Goal: Task Accomplishment & Management: Use online tool/utility

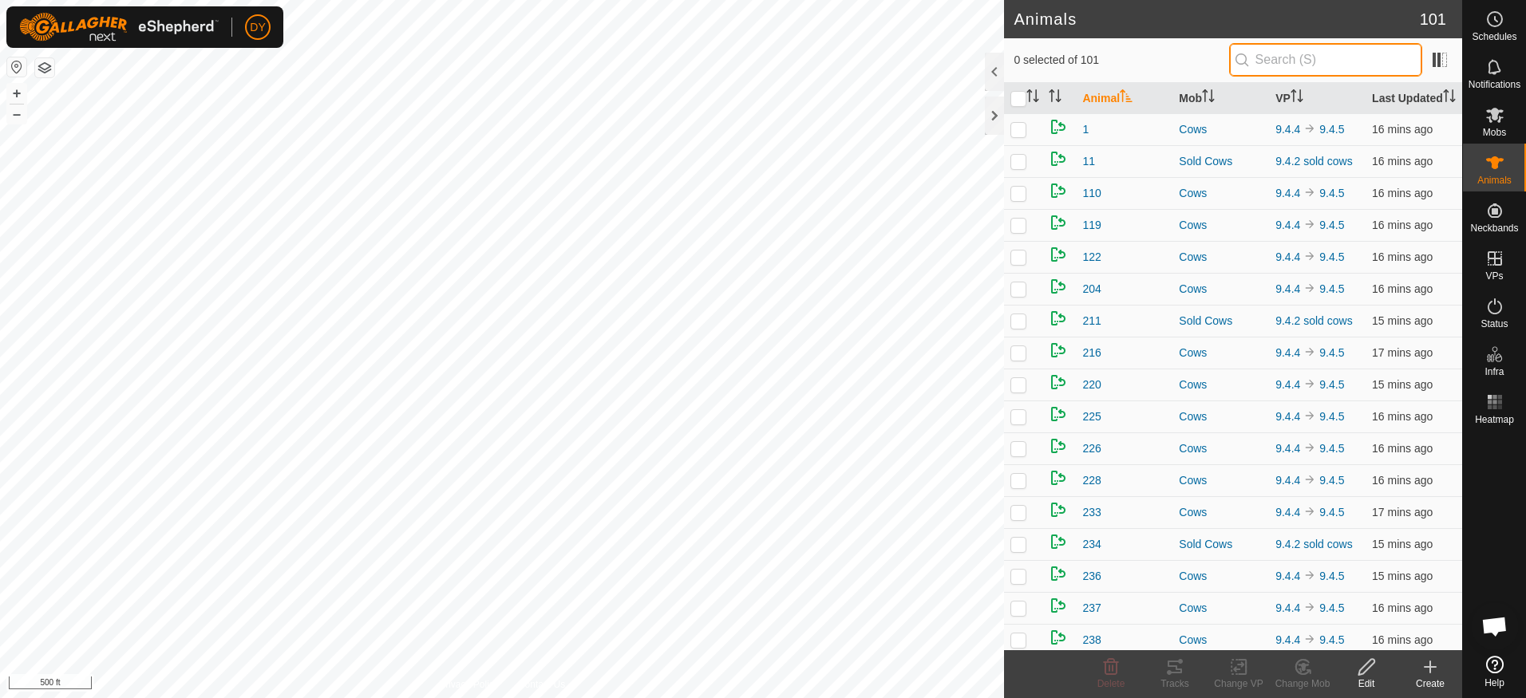
click at [1293, 58] on input "text" at bounding box center [1325, 60] width 193 height 34
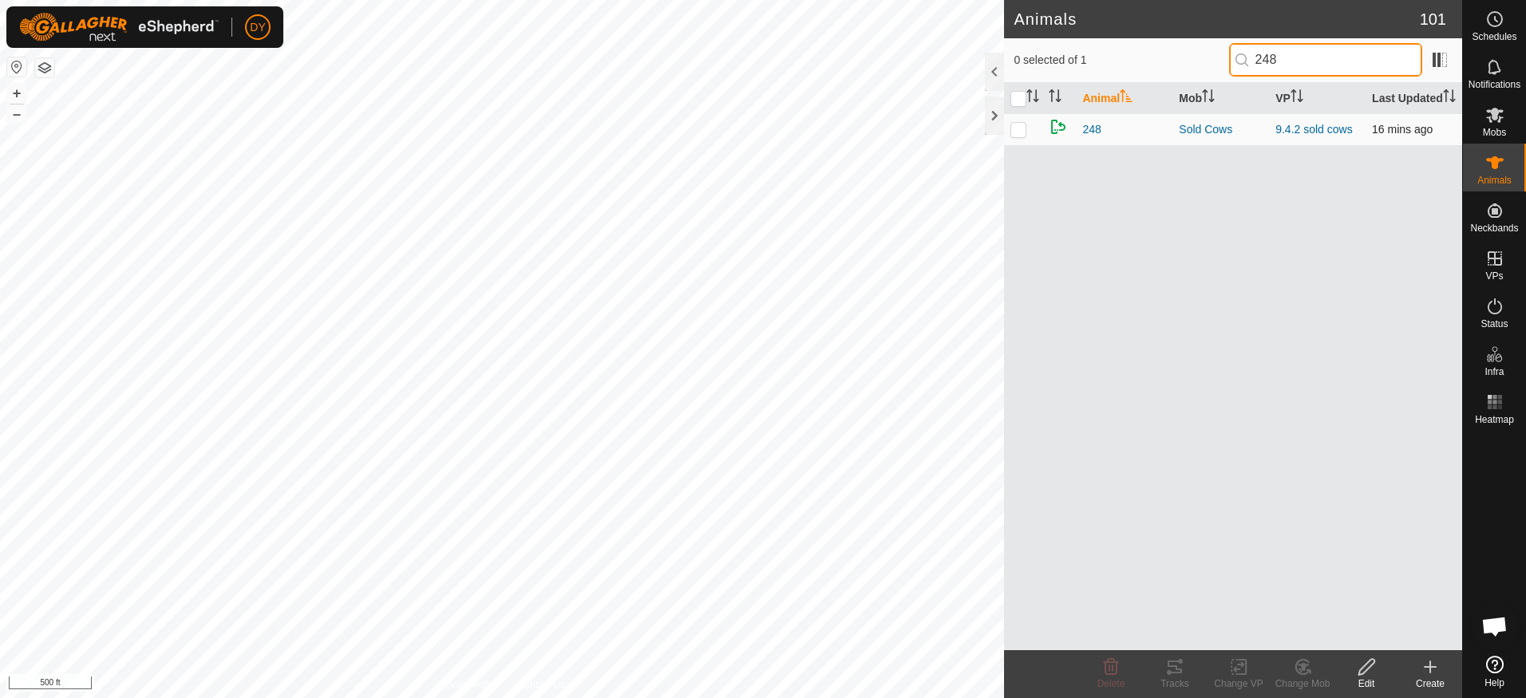
type input "248"
click at [1013, 129] on p-checkbox at bounding box center [1018, 129] width 16 height 13
checkbox input "true"
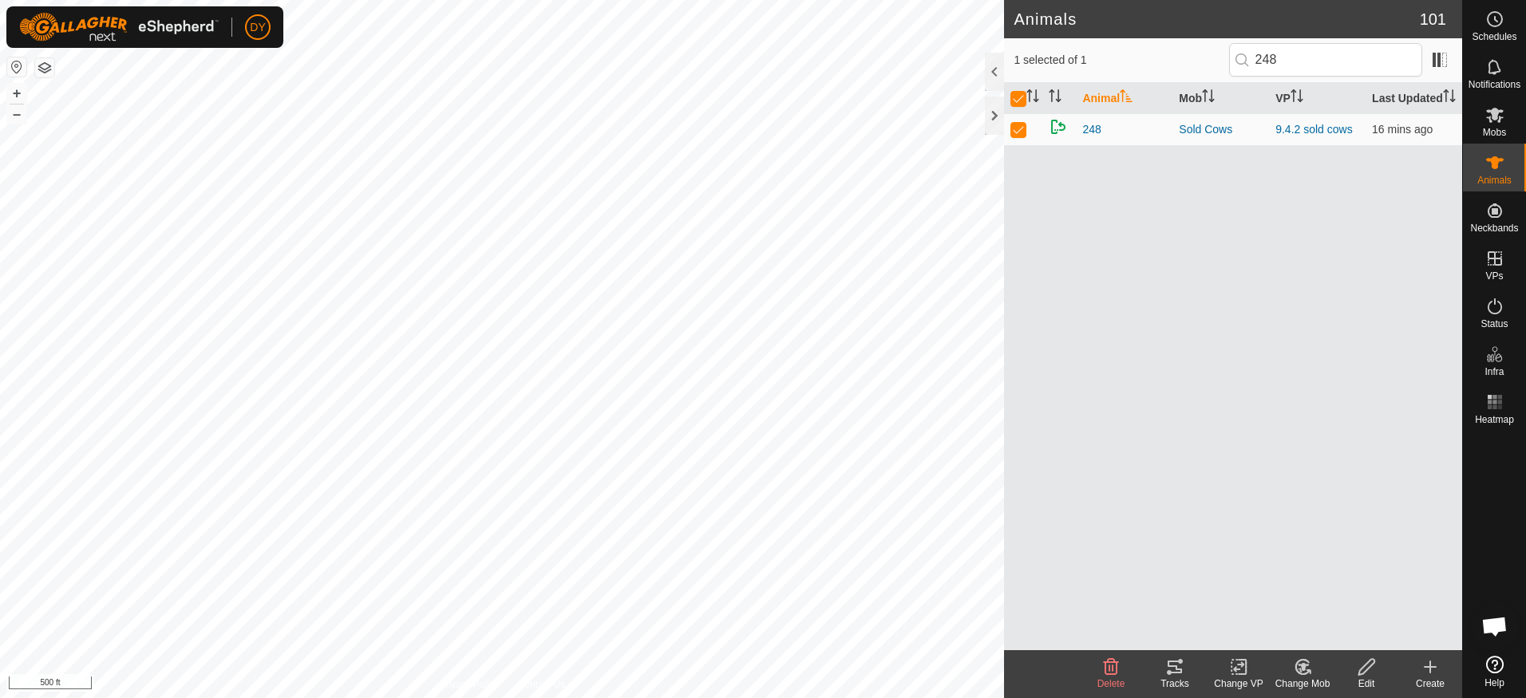
click at [1174, 663] on icon at bounding box center [1174, 667] width 19 height 19
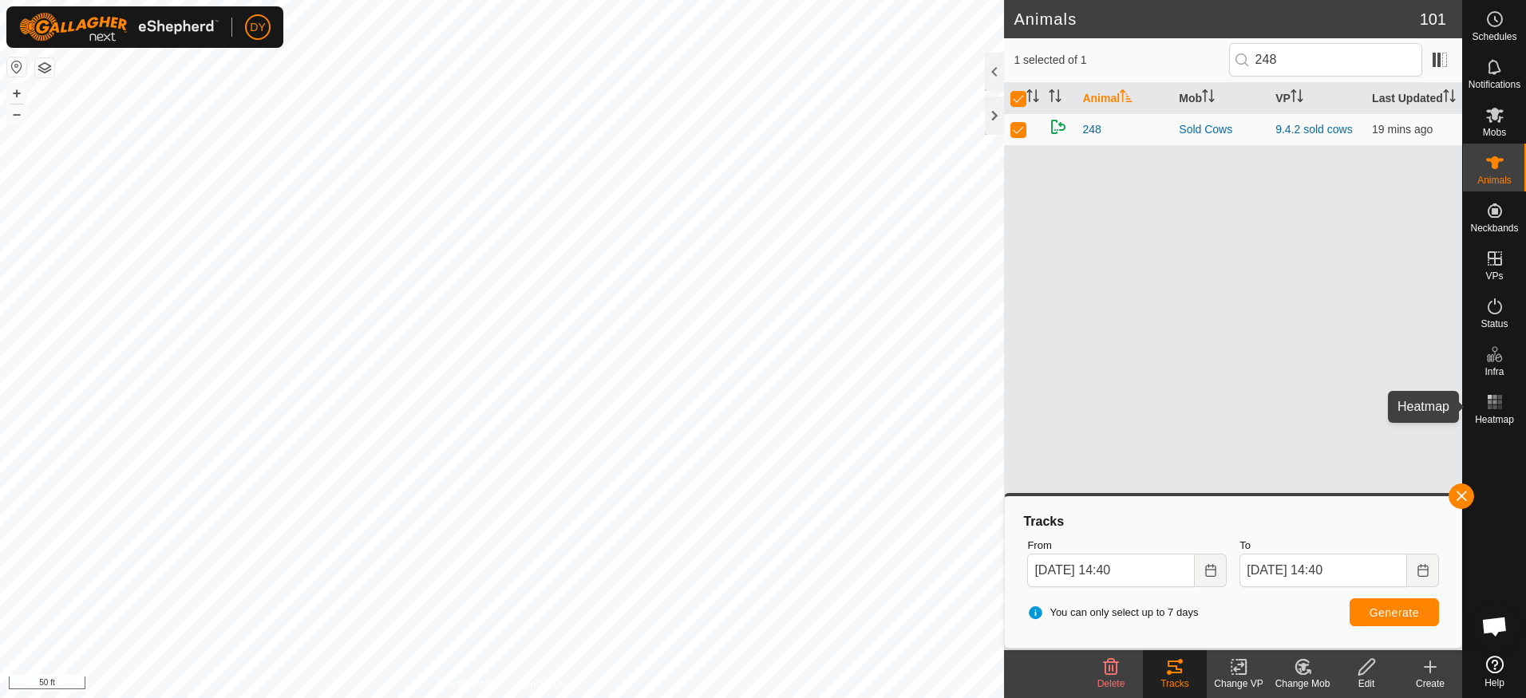
click at [1494, 397] on rect at bounding box center [1495, 397] width 4 height 4
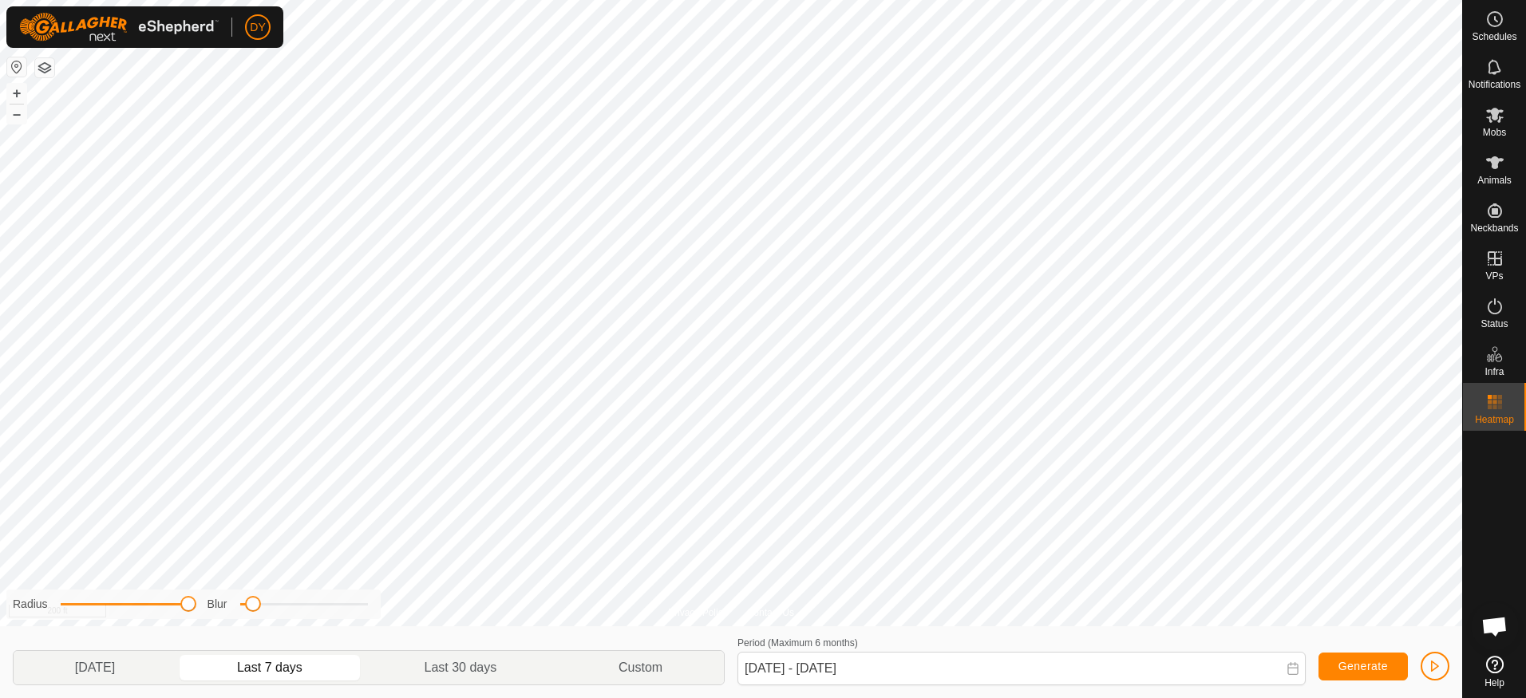
drag, startPoint x: 132, startPoint y: 608, endPoint x: 195, endPoint y: 597, distance: 64.0
click at [195, 597] on div "Radius Blur" at bounding box center [193, 605] width 374 height 30
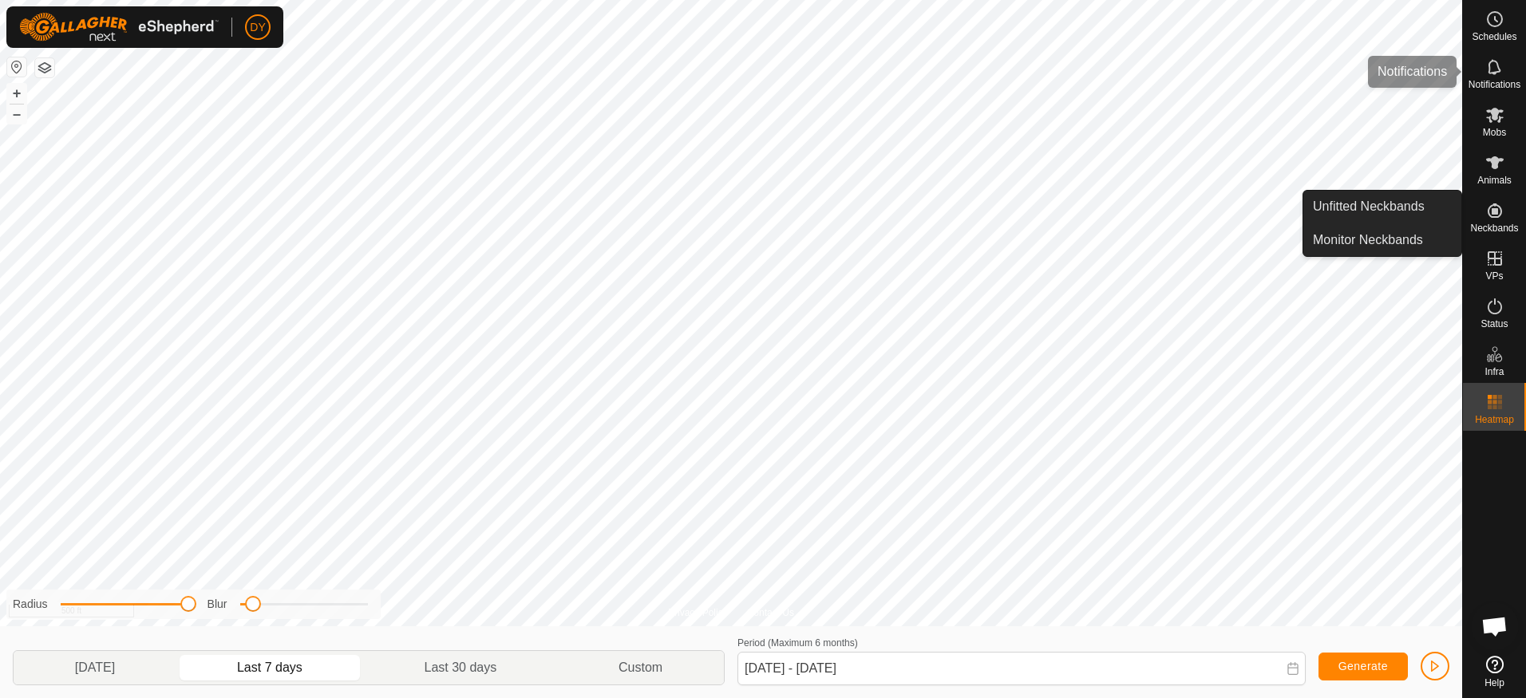
click at [1489, 73] on icon at bounding box center [1494, 66] width 13 height 15
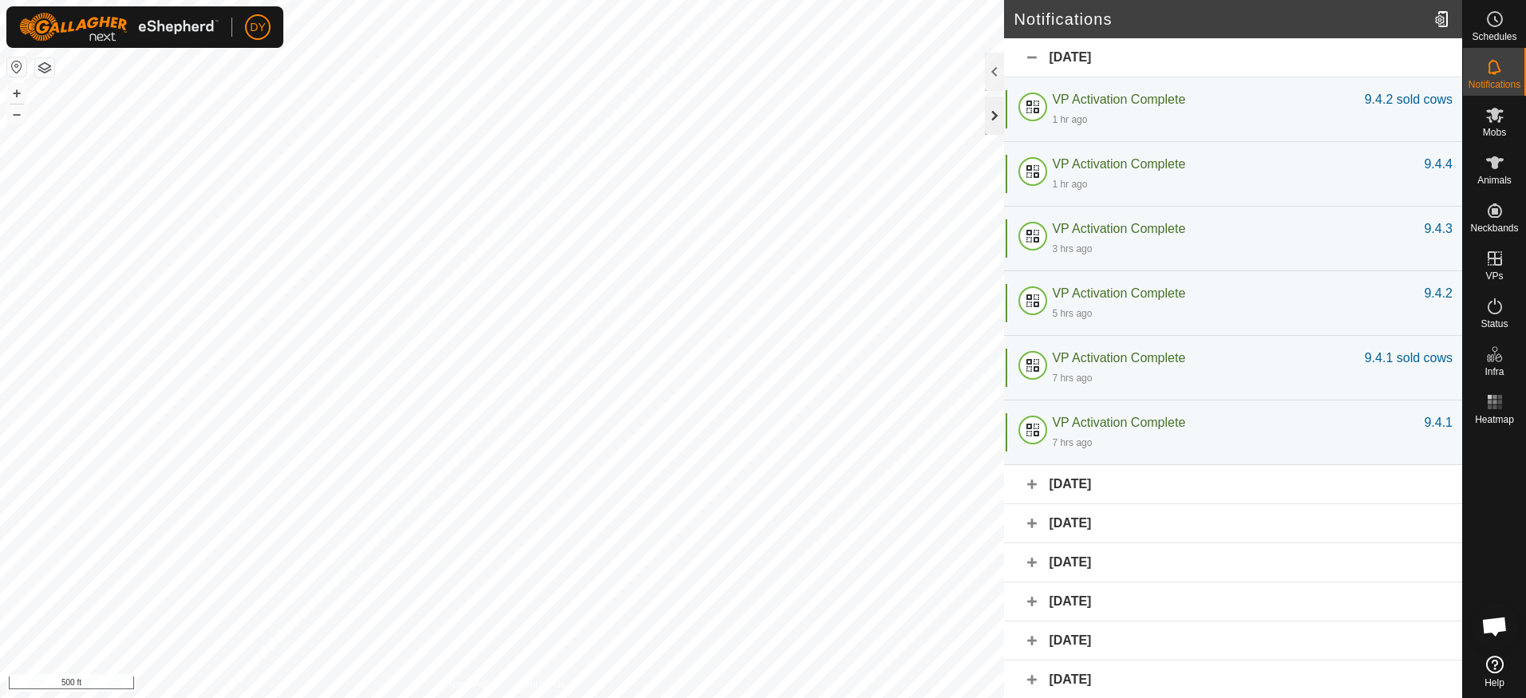
click at [995, 120] on div at bounding box center [994, 116] width 19 height 38
